Goal: Task Accomplishment & Management: Use online tool/utility

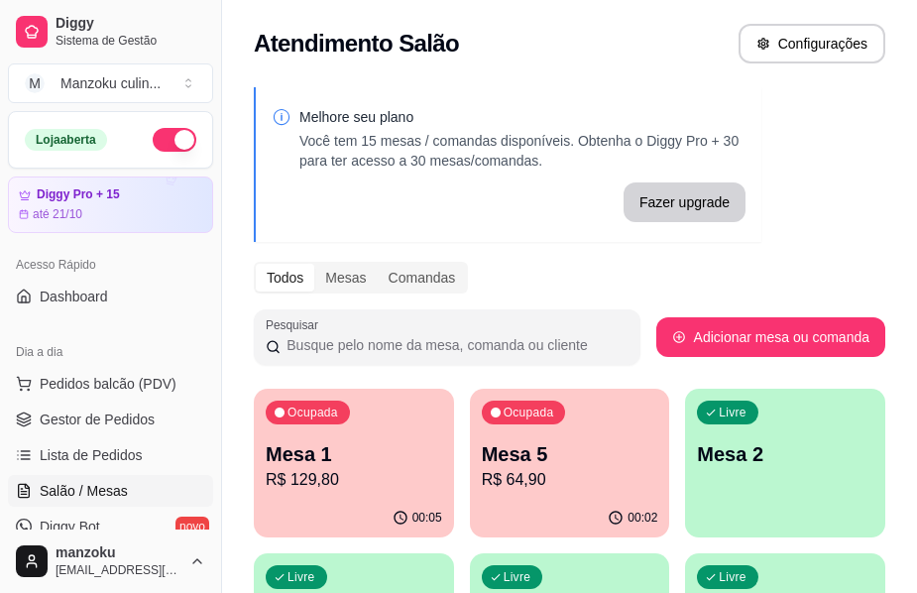
click at [371, 467] on div "Mesa 1 R$ 129,80" at bounding box center [354, 466] width 176 height 52
click at [611, 492] on div "Ocupada Mesa 5 R$ 64,90" at bounding box center [570, 443] width 194 height 107
click at [558, 477] on p "R$ 64,90" at bounding box center [569, 479] width 170 height 23
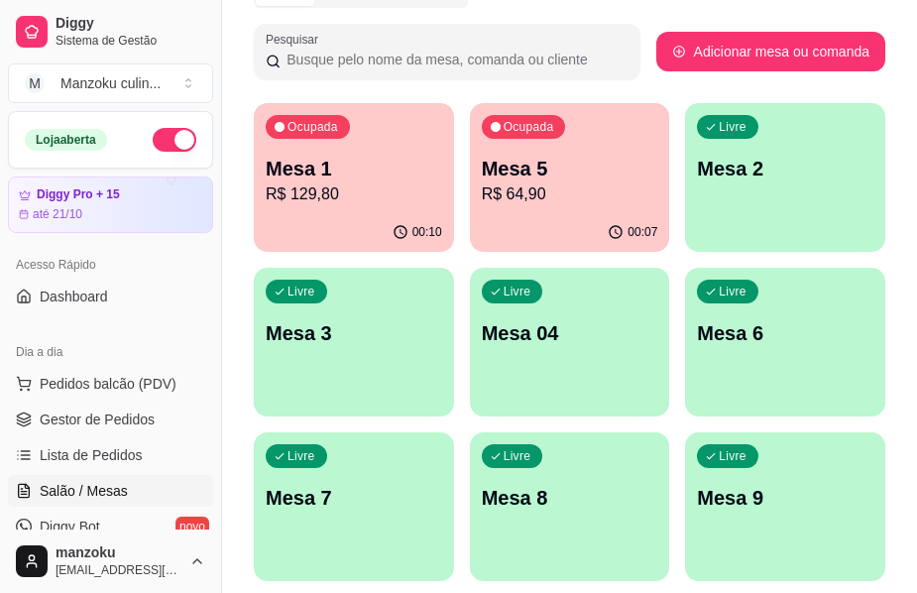
scroll to position [297, 0]
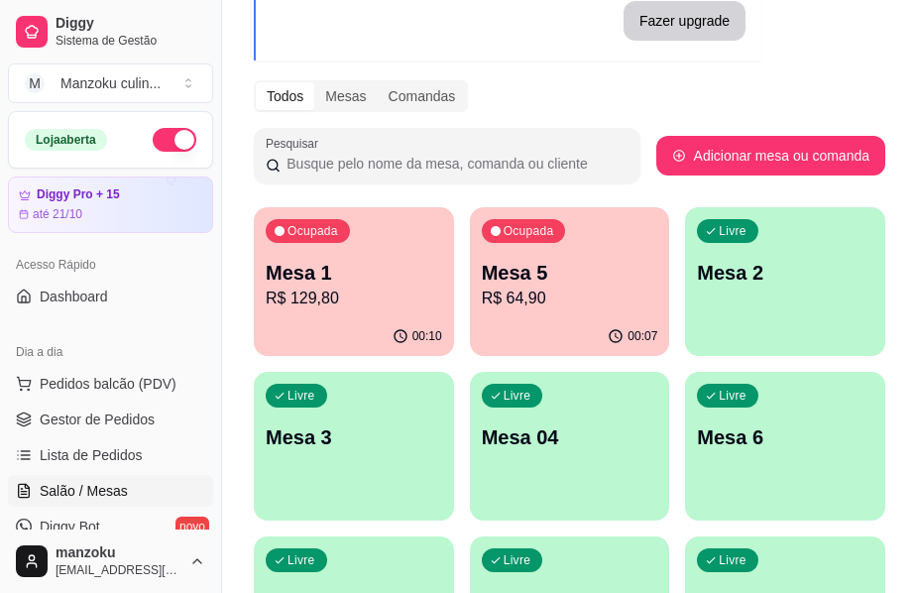
scroll to position [198, 0]
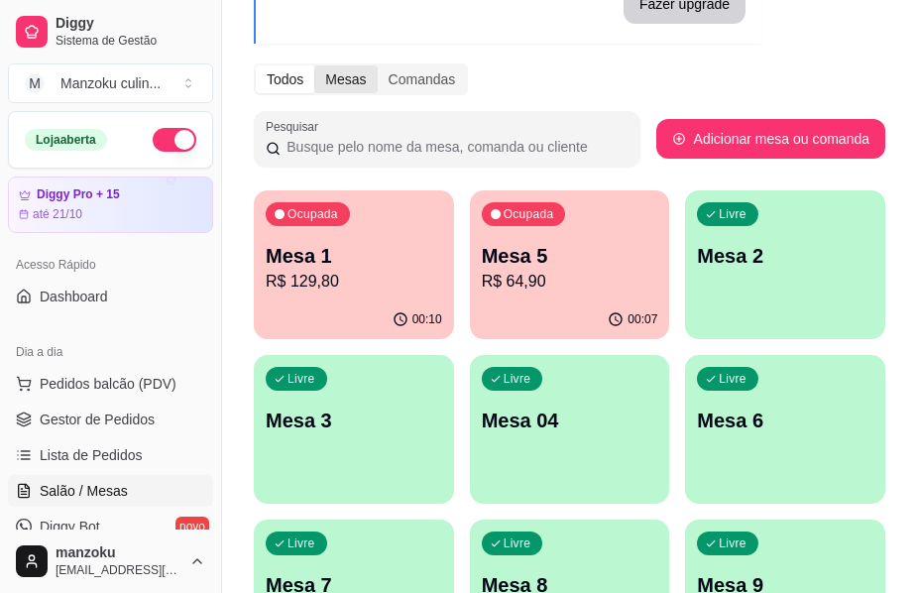
click at [352, 79] on div "Mesas" at bounding box center [345, 79] width 62 height 28
click at [314, 65] on input "Mesas" at bounding box center [314, 65] width 0 height 0
click at [904, 52] on div "Melhore seu plano Você tem 15 mesas / comandas disponíveis. Obtenha o Diggy Pro…" at bounding box center [569, 449] width 695 height 1144
click at [404, 82] on div "Comandas" at bounding box center [422, 79] width 89 height 28
click at [378, 65] on input "Comandas" at bounding box center [378, 65] width 0 height 0
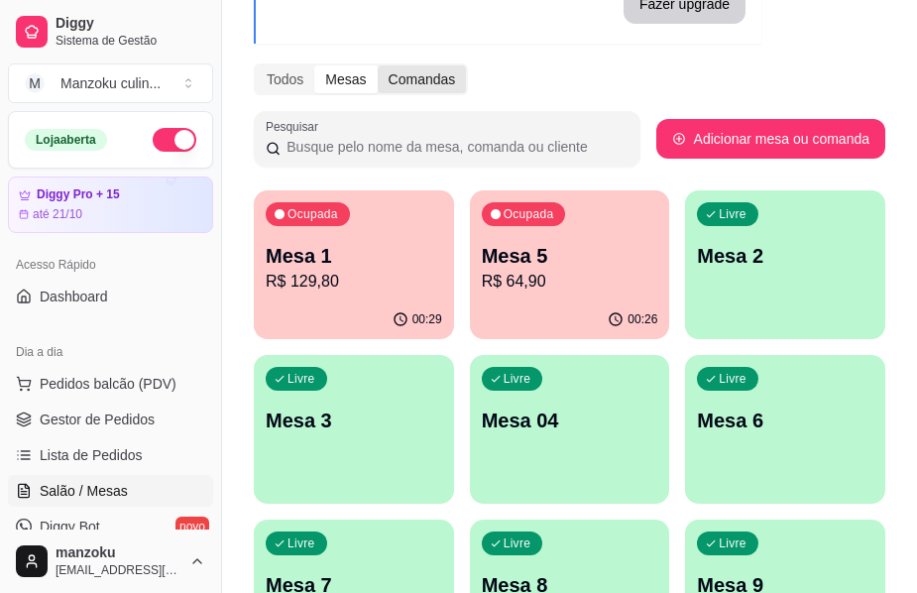
scroll to position [25, 0]
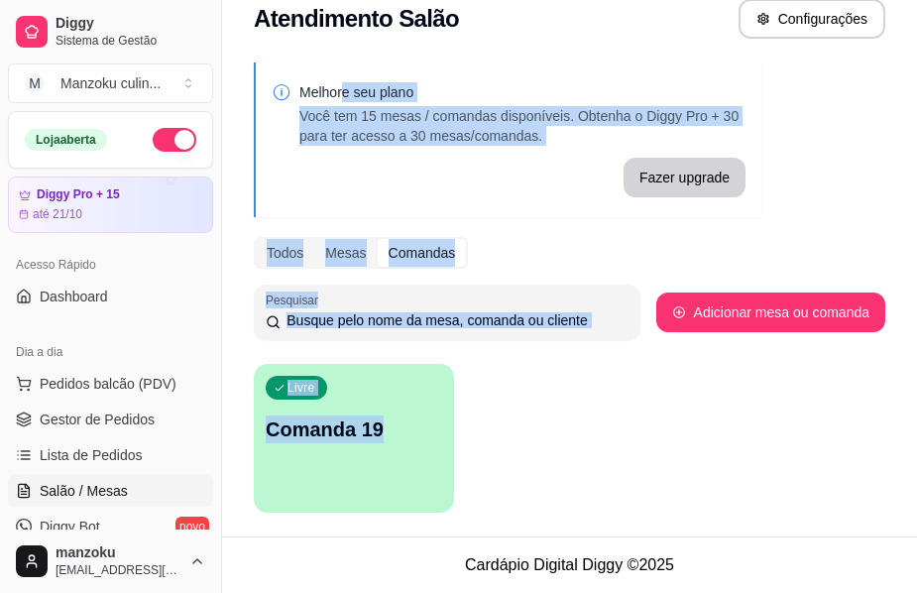
drag, startPoint x: 343, startPoint y: 78, endPoint x: 397, endPoint y: 322, distance: 249.8
click at [415, 342] on div "Melhore seu plano Você tem 15 mesas / comandas disponíveis. Obtenha o Diggy Pro…" at bounding box center [569, 294] width 695 height 486
click at [342, 256] on div "Mesas" at bounding box center [345, 253] width 62 height 28
click at [314, 239] on input "Mesas" at bounding box center [314, 239] width 0 height 0
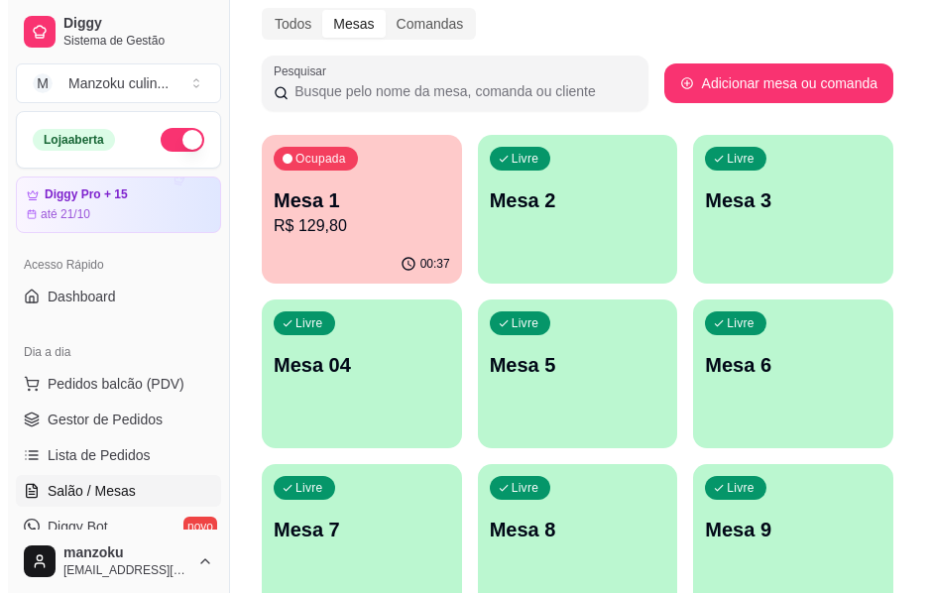
scroll to position [187, 0]
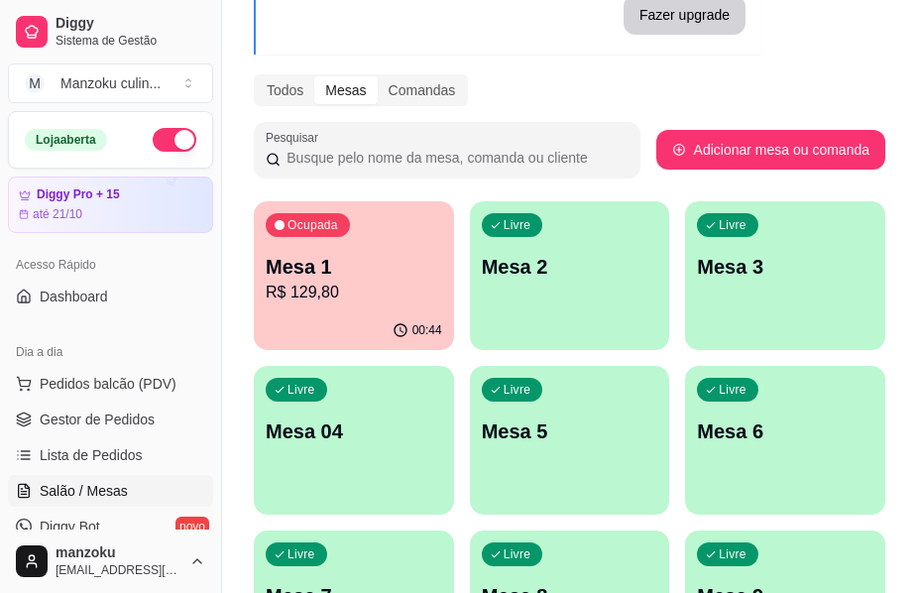
click at [389, 283] on p "R$ 129,80" at bounding box center [354, 292] width 176 height 24
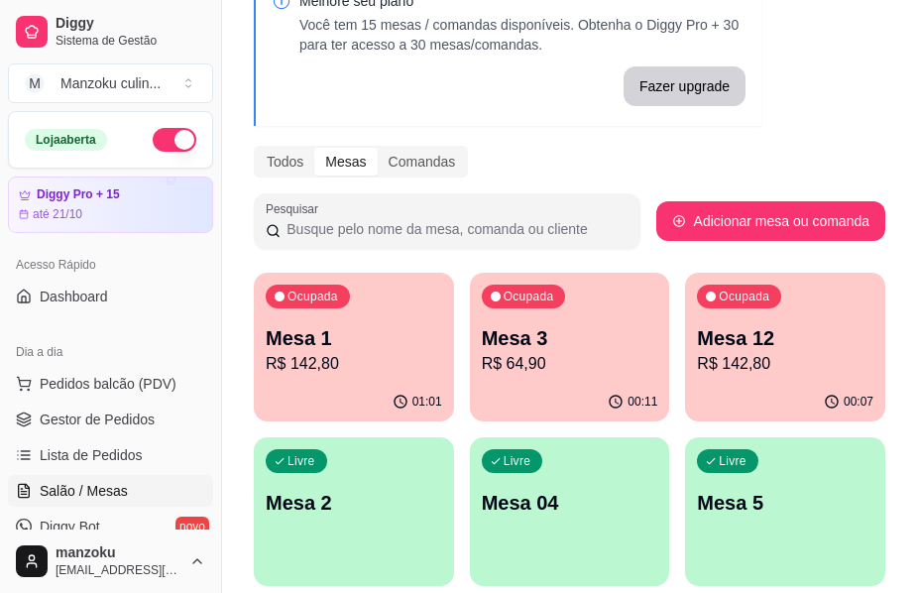
scroll to position [88, 0]
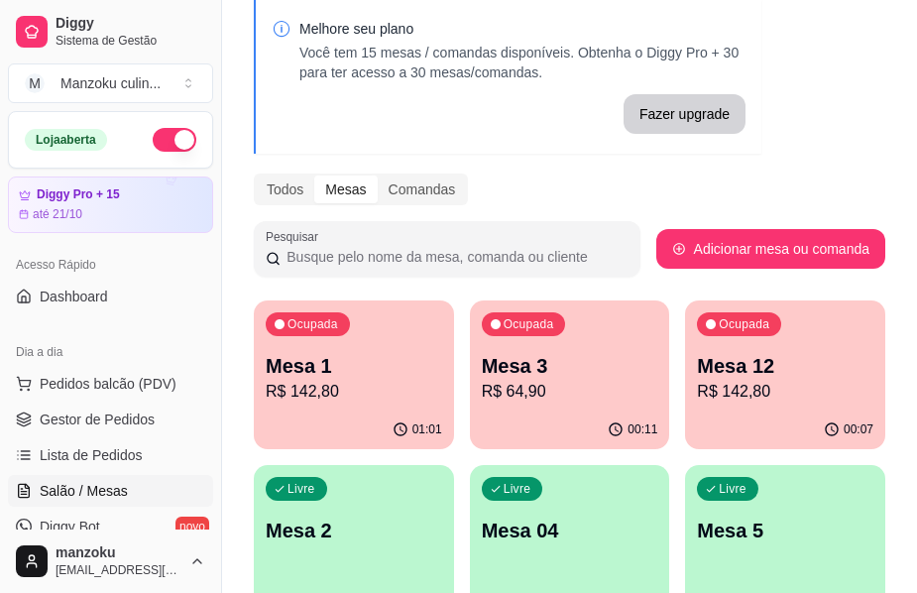
click at [889, 163] on div "Melhore seu plano Você tem 15 mesas / comandas disponíveis. Obtenha o Diggy Pro…" at bounding box center [569, 559] width 695 height 1144
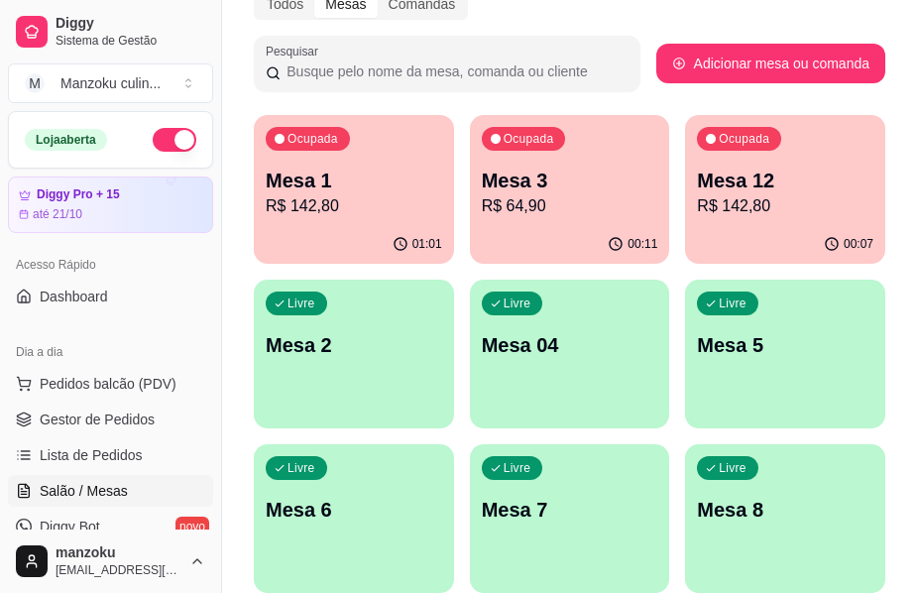
scroll to position [286, 0]
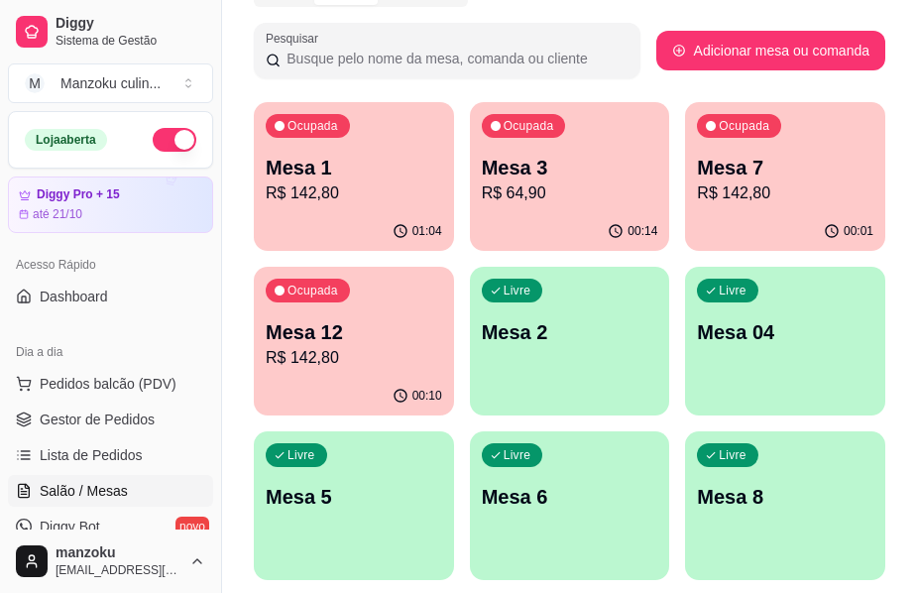
click at [904, 50] on div "Melhore seu plano Você tem 15 mesas / comandas disponíveis. Obtenha o Diggy Pro…" at bounding box center [569, 361] width 695 height 1144
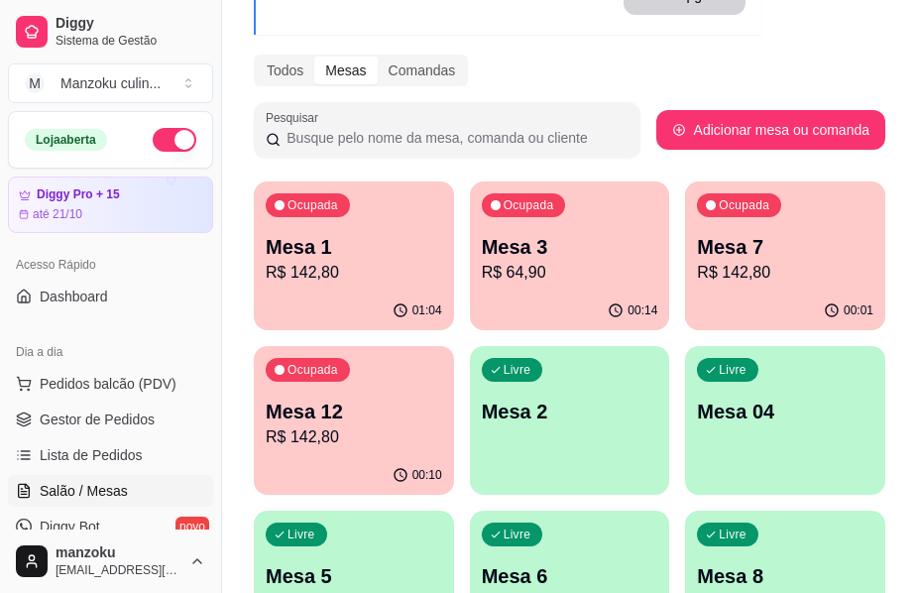
scroll to position [88, 0]
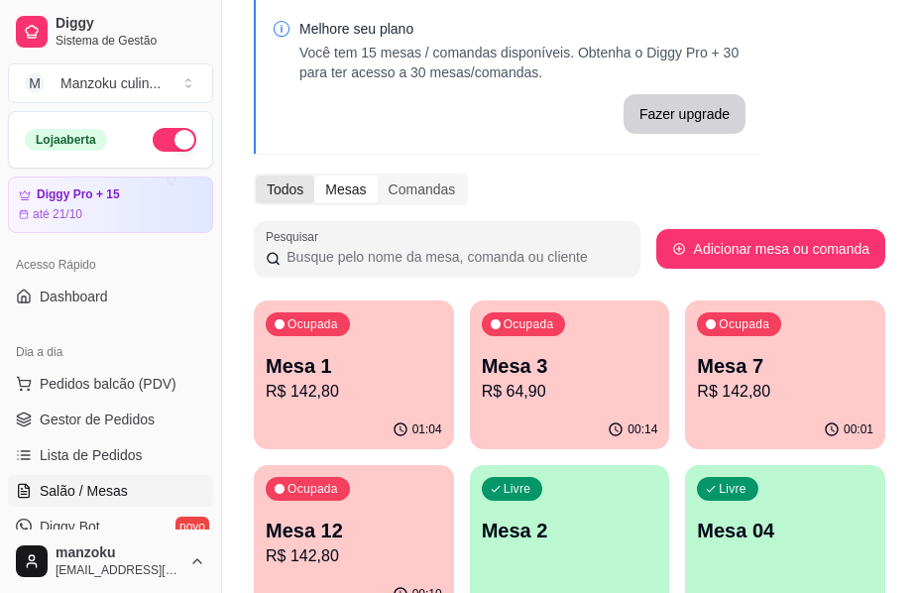
click at [278, 194] on div "Todos" at bounding box center [285, 189] width 58 height 28
click at [256, 175] on input "Todos" at bounding box center [256, 175] width 0 height 0
click at [336, 189] on div "Mesas" at bounding box center [345, 189] width 62 height 28
click at [314, 175] on input "Mesas" at bounding box center [314, 175] width 0 height 0
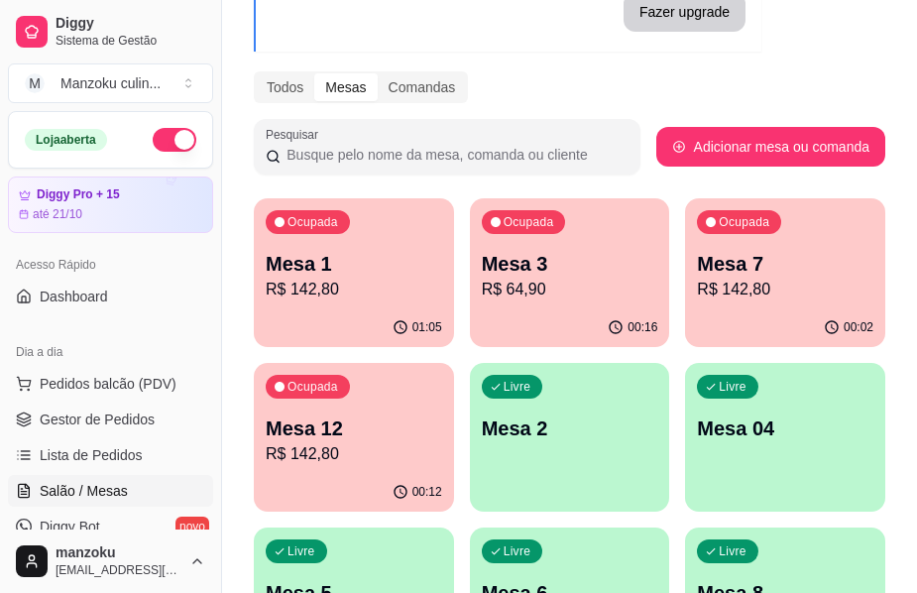
scroll to position [286, 0]
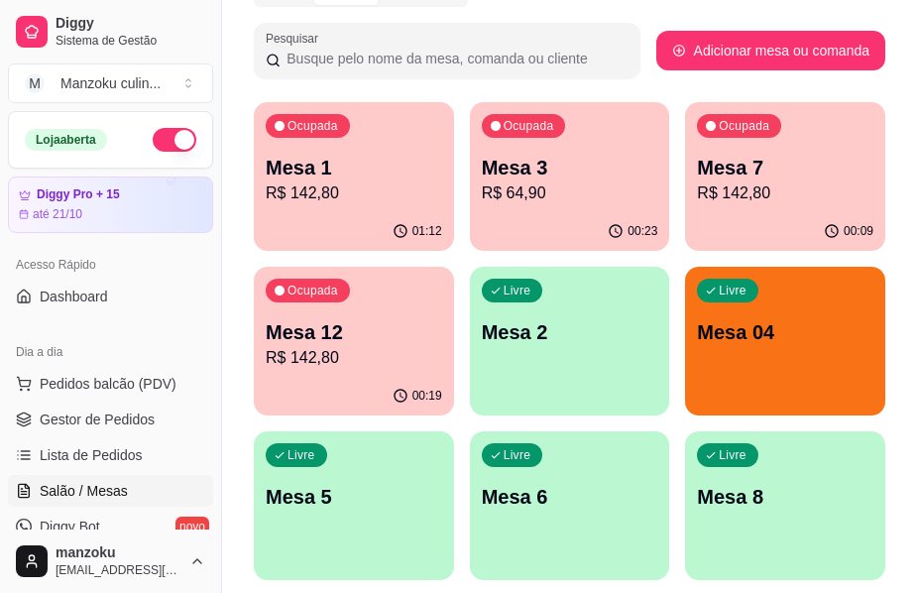
click at [747, 352] on div "Livre Mesa 04" at bounding box center [785, 329] width 200 height 125
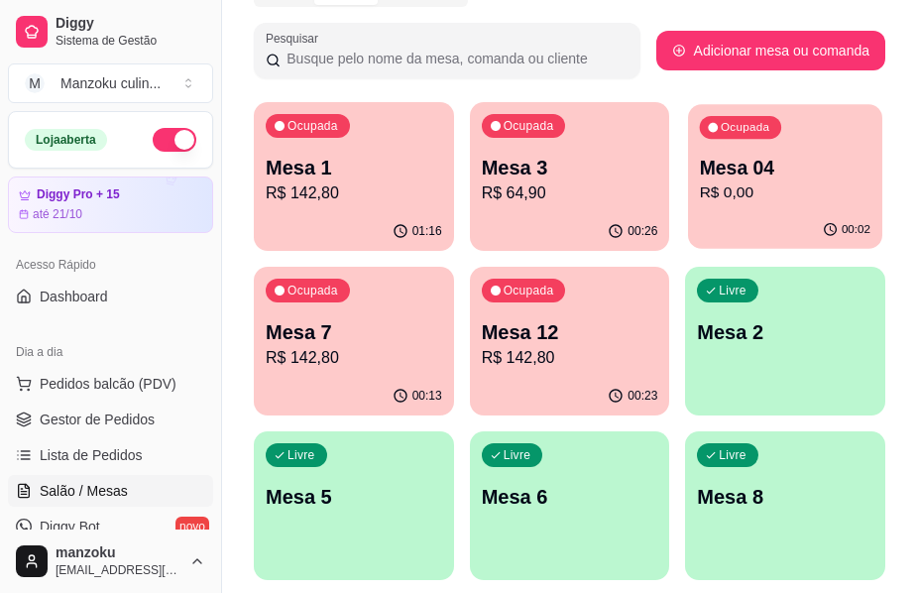
click at [773, 150] on div "Ocupada Mesa 04 R$ 0,00" at bounding box center [785, 157] width 194 height 107
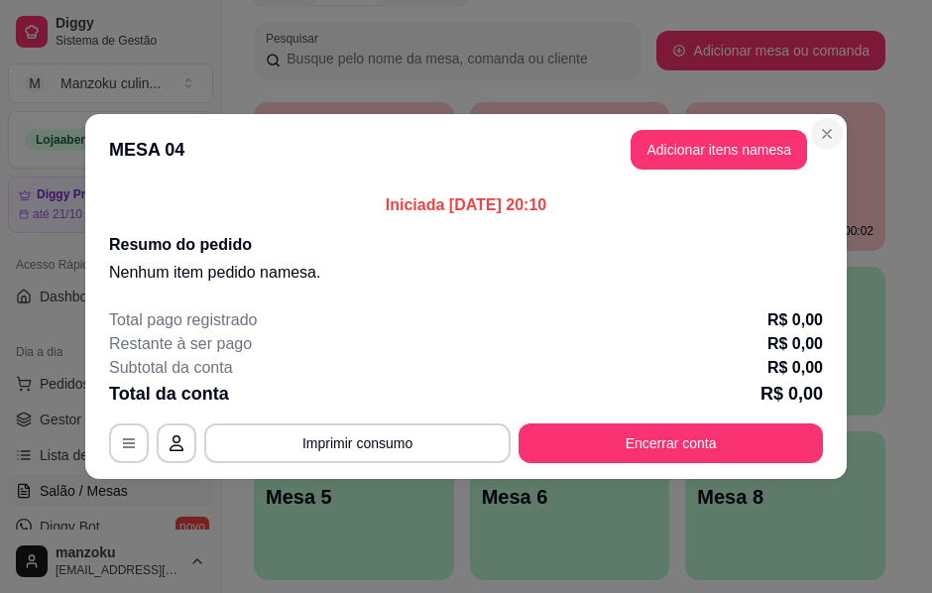
click at [833, 124] on div "Ocupada Mesa 04 R$ 0,00" at bounding box center [785, 157] width 200 height 110
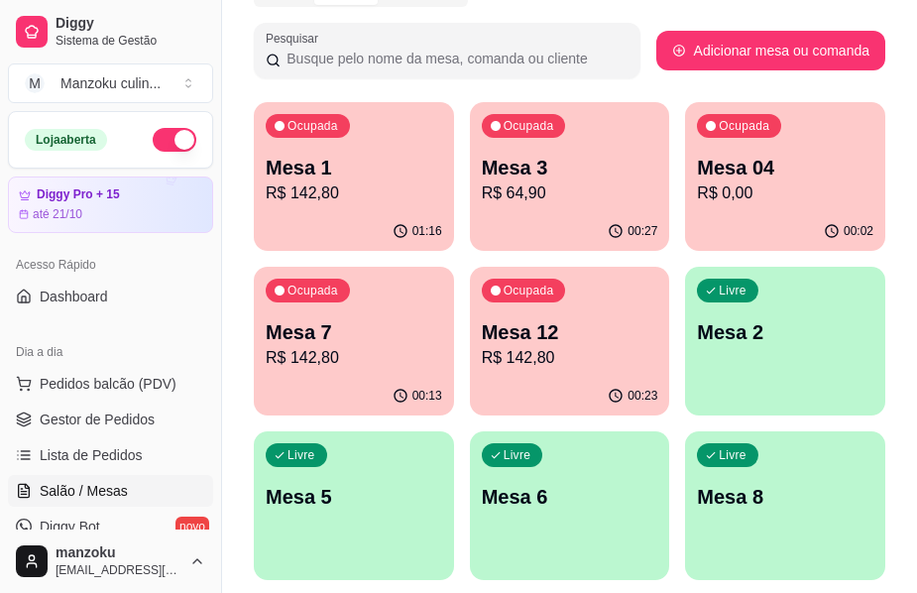
click at [785, 157] on p "Mesa 04" at bounding box center [785, 168] width 176 height 28
click at [768, 189] on p "R$ 0,00" at bounding box center [785, 193] width 176 height 24
click at [120, 418] on span "Gestor de Pedidos" at bounding box center [97, 419] width 115 height 20
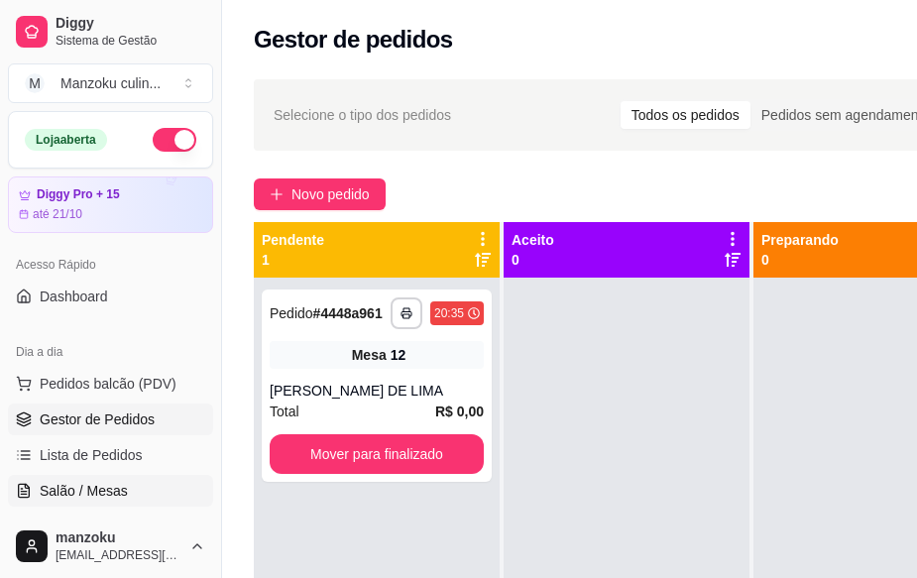
click at [86, 479] on link "Salão / Mesas" at bounding box center [110, 491] width 205 height 32
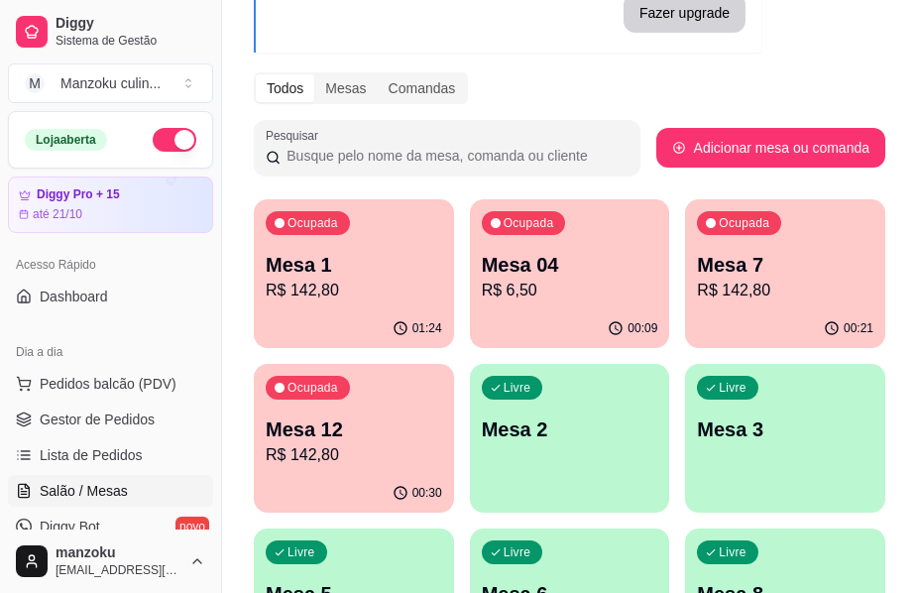
scroll to position [198, 0]
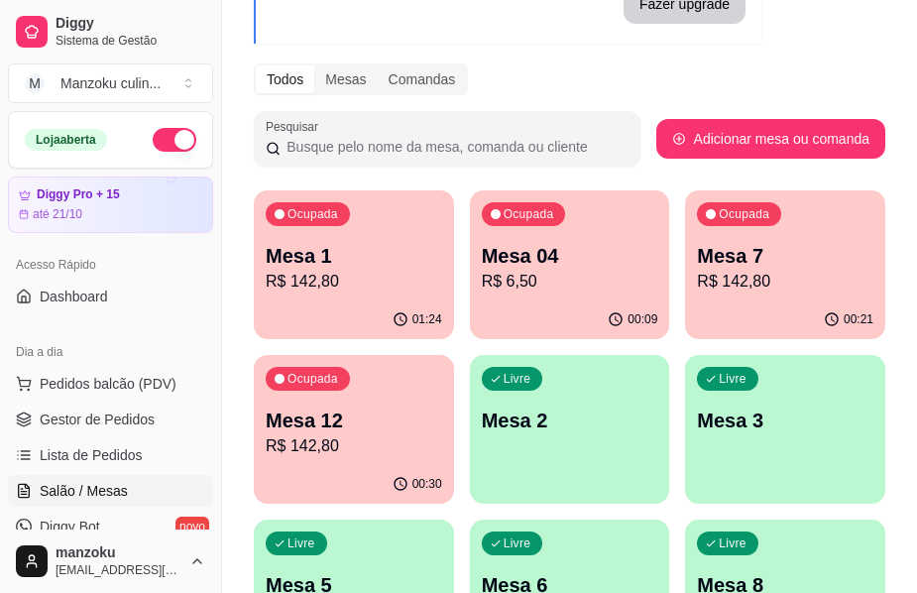
click at [574, 236] on div "Ocupada Mesa 04 R$ 6,50" at bounding box center [570, 245] width 200 height 110
click at [902, 36] on div "Melhore seu plano Você tem 15 mesas / comandas disponíveis. Obtenha o Diggy Pro…" at bounding box center [569, 531] width 695 height 1308
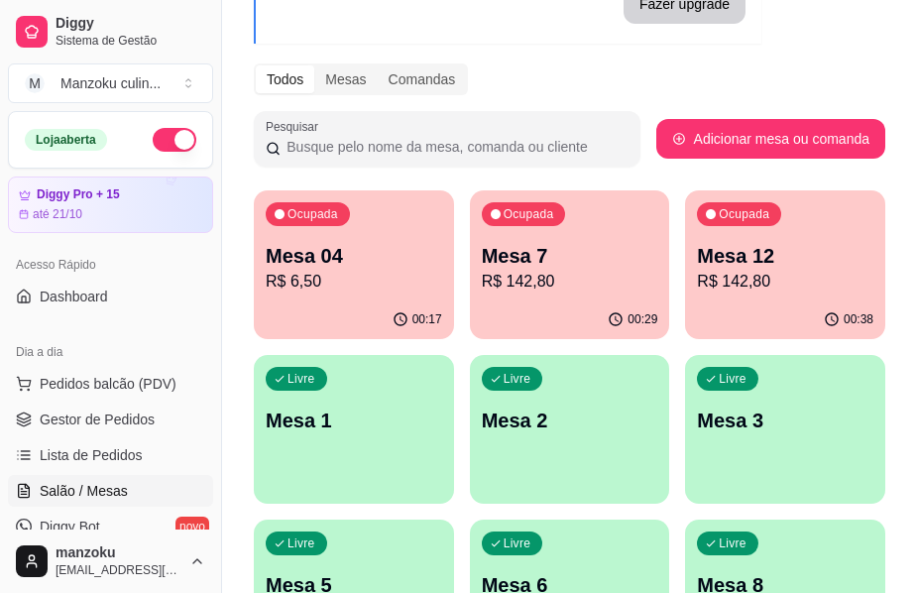
click at [414, 272] on p "R$ 6,50" at bounding box center [354, 282] width 176 height 24
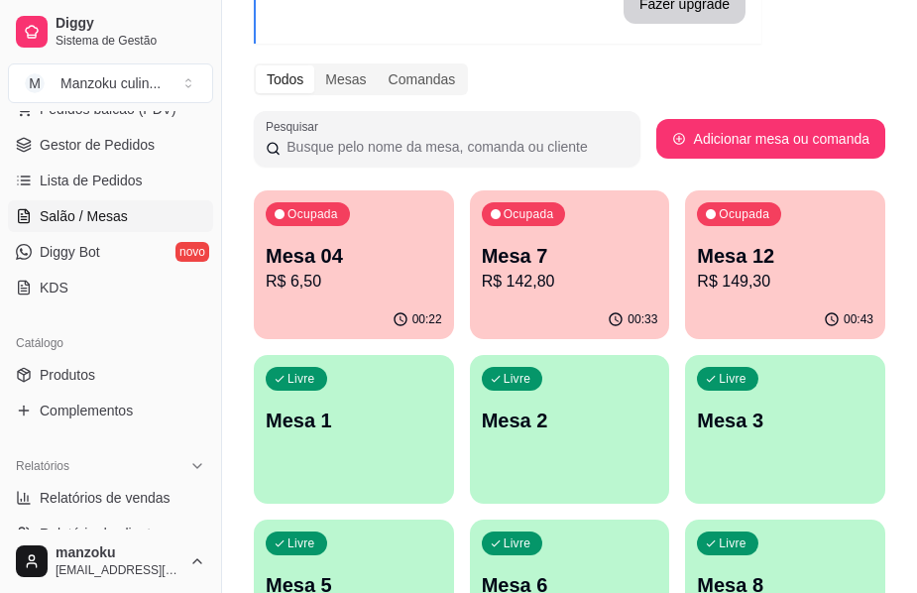
scroll to position [396, 0]
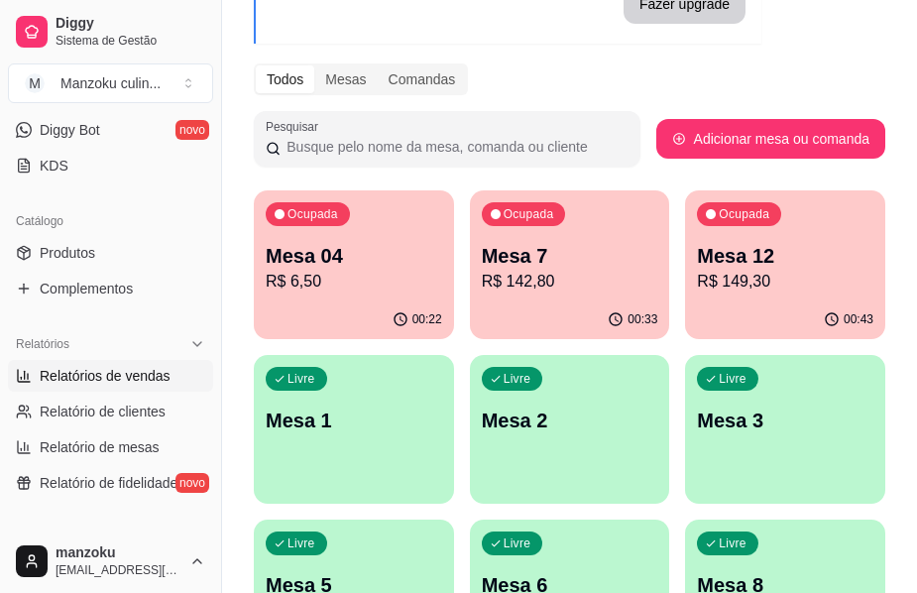
click at [114, 389] on link "Relatórios de vendas" at bounding box center [110, 376] width 205 height 32
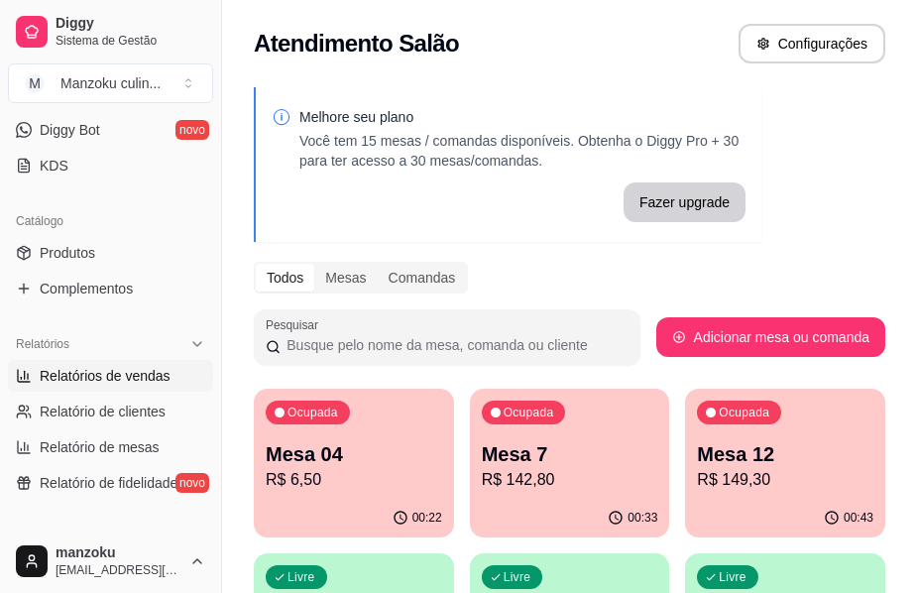
select select "ALL"
select select "0"
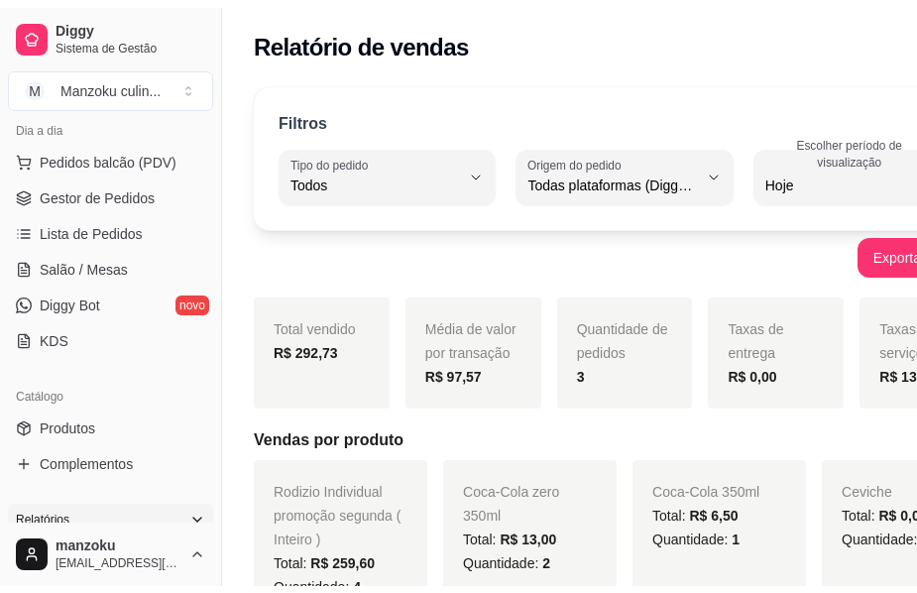
scroll to position [198, 0]
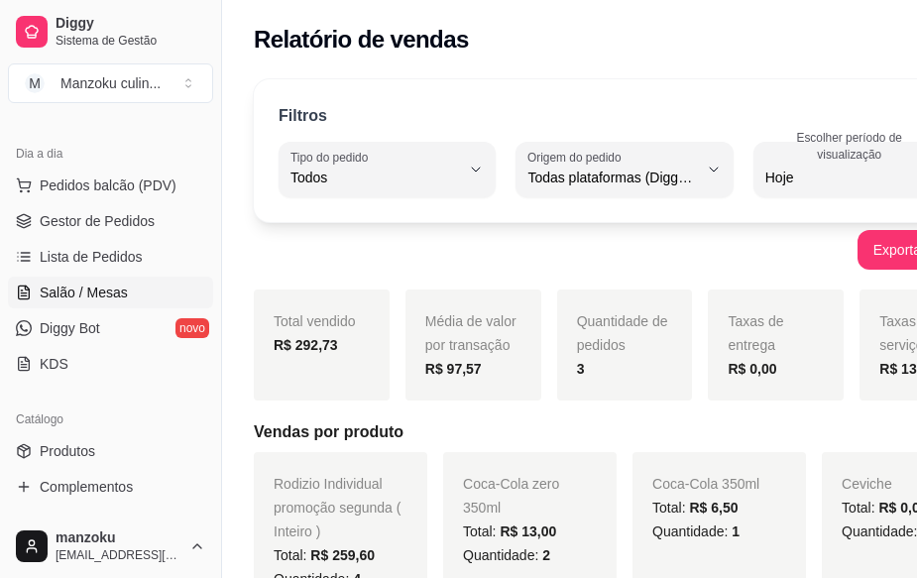
click at [109, 299] on span "Salão / Mesas" at bounding box center [84, 292] width 88 height 20
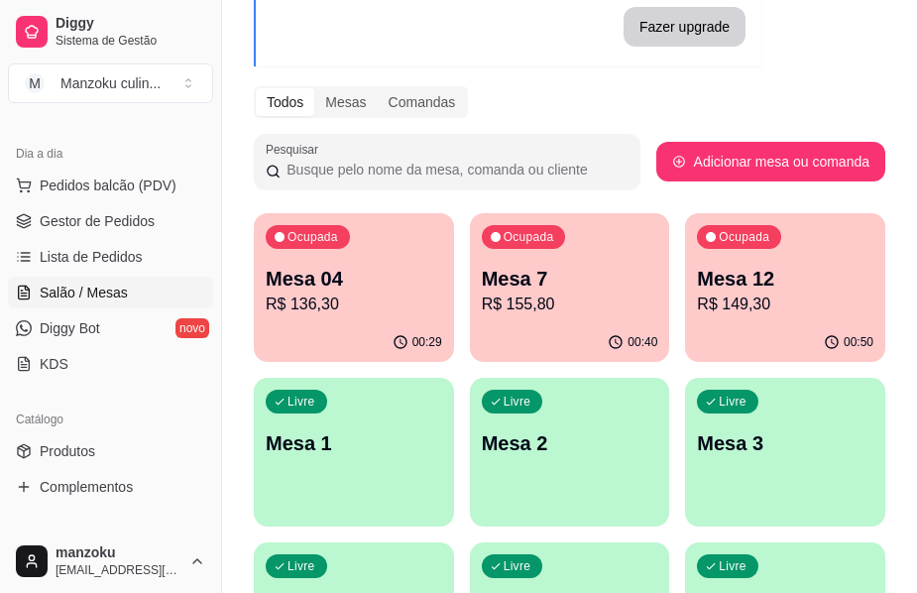
scroll to position [473, 0]
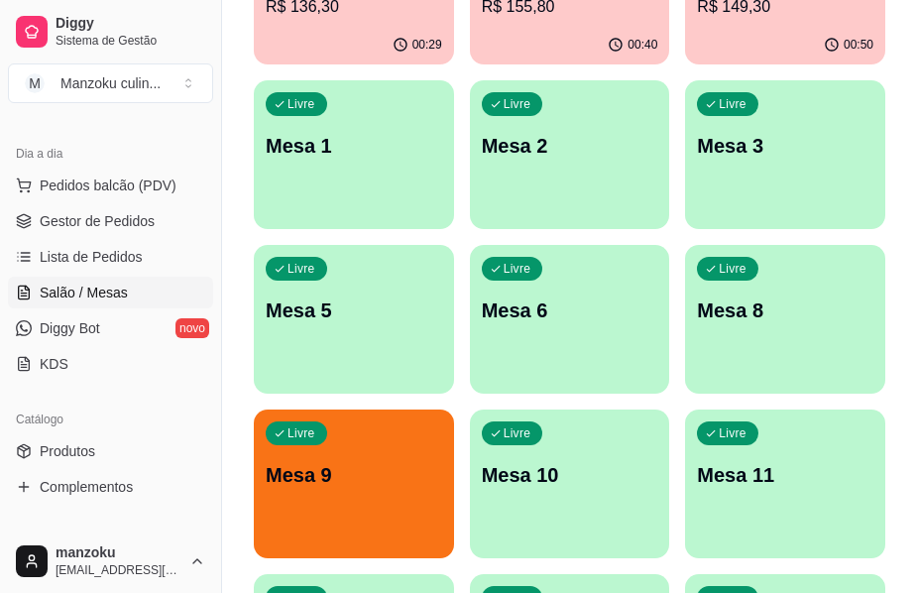
click at [269, 452] on div "Livre Mesa 9" at bounding box center [354, 471] width 200 height 125
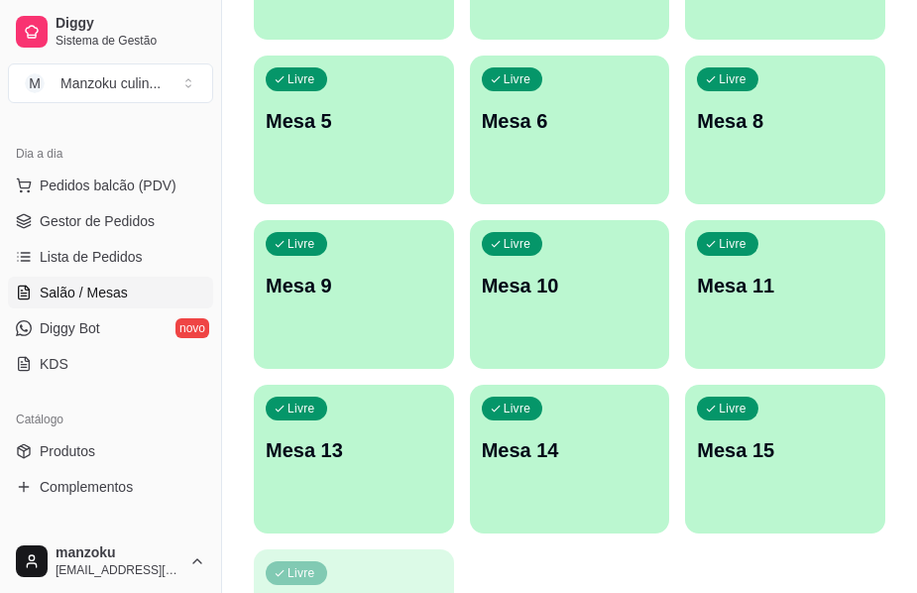
scroll to position [671, 0]
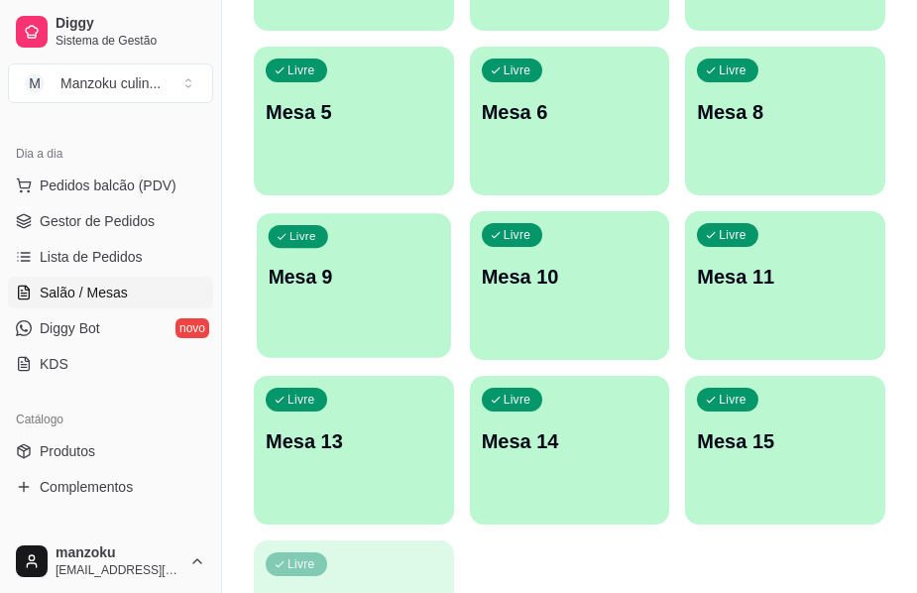
click at [380, 292] on div "Livre Mesa 9" at bounding box center [354, 273] width 194 height 121
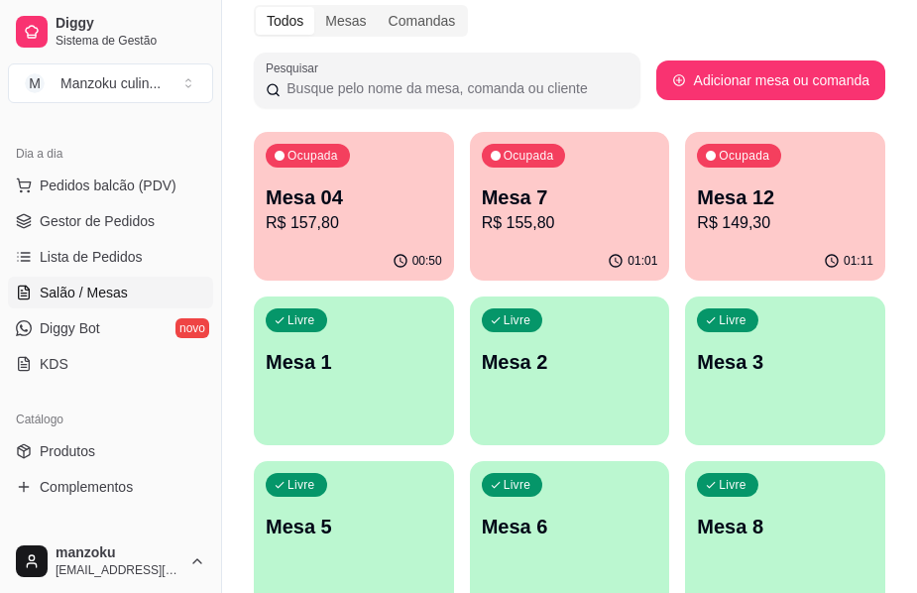
scroll to position [55, 0]
